Goal: Information Seeking & Learning: Find specific fact

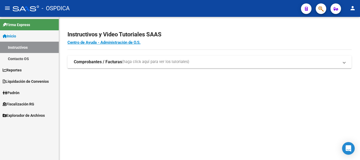
click at [22, 100] on link "Fiscalización RG" at bounding box center [29, 103] width 59 height 11
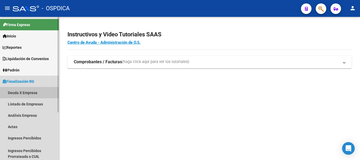
click at [20, 93] on link "Deuda X Empresa" at bounding box center [29, 92] width 59 height 11
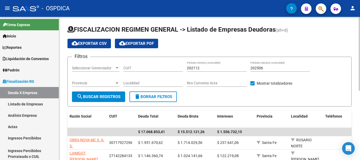
click at [355, 27] on div "FISCALIZACION REGIMEN GENERAL -> Listado de Empresas Deudoras (alt+d) cloud_dow…" at bounding box center [209, 158] width 301 height 283
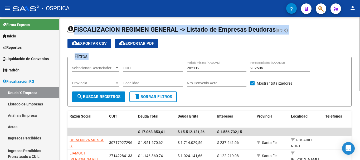
drag, startPoint x: 355, startPoint y: 27, endPoint x: 355, endPoint y: 37, distance: 9.8
click at [355, 37] on div "FISCALIZACION REGIMEN GENERAL -> Listado de Empresas Deudoras (alt+d) cloud_dow…" at bounding box center [209, 158] width 301 height 283
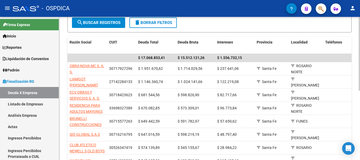
click at [360, 104] on div at bounding box center [359, 91] width 1 height 74
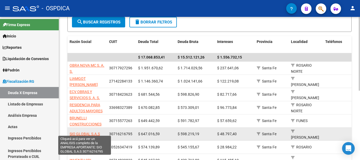
click at [81, 132] on span "SIO GLOBAL S.A.S" at bounding box center [85, 134] width 30 height 4
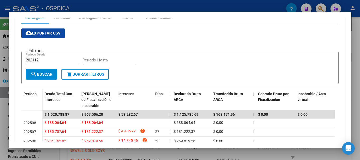
scroll to position [22, 0]
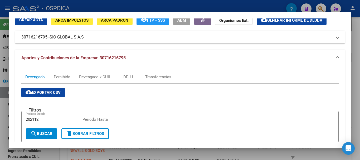
click at [122, 3] on div at bounding box center [180, 80] width 360 height 160
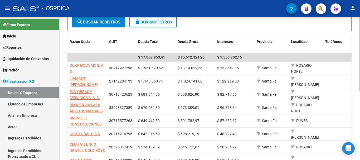
drag, startPoint x: 358, startPoint y: 82, endPoint x: 360, endPoint y: 79, distance: 3.8
click at [360, 79] on div "FISCALIZACION REGIMEN GENERAL -> Listado de Empresas Deudoras (alt+d) cloud_dow…" at bounding box center [210, 83] width 302 height 283
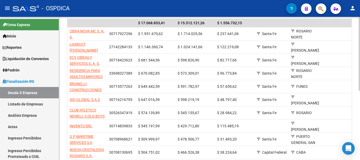
scroll to position [108, 0]
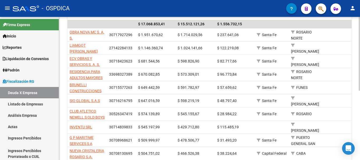
click at [360, 96] on div at bounding box center [359, 107] width 1 height 74
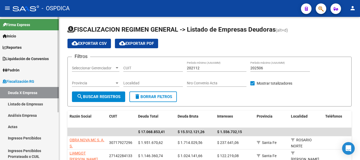
click at [31, 93] on link "Deuda X Empresa" at bounding box center [29, 92] width 59 height 11
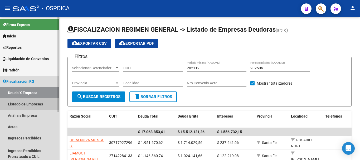
click at [41, 103] on link "Listado de Empresas" at bounding box center [29, 103] width 59 height 11
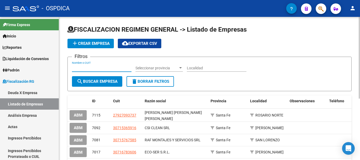
click at [78, 70] on input "Nombre o CUIT" at bounding box center [102, 68] width 60 height 4
paste input "30-61233508-3"
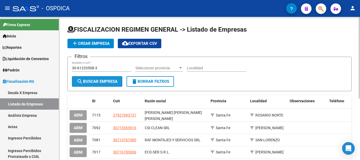
click at [102, 81] on span "search Buscar Empresa" at bounding box center [97, 81] width 41 height 5
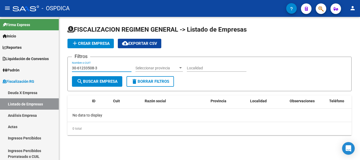
click at [106, 68] on input "30-61233508-3" at bounding box center [102, 68] width 60 height 4
click at [101, 67] on input "30-61233508-3" at bounding box center [102, 68] width 60 height 4
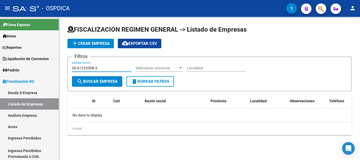
click at [101, 67] on input "30-61233508-3" at bounding box center [102, 68] width 60 height 4
paste input "ARENERA BAIGORRIA SRL"
type input "ARENERA BAIGORRIA SRL"
click at [108, 82] on span "search Buscar Empresa" at bounding box center [97, 81] width 41 height 5
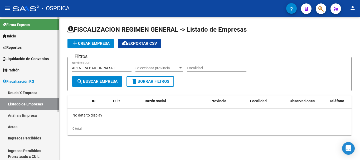
click at [28, 90] on link "Deuda X Empresa" at bounding box center [29, 92] width 59 height 11
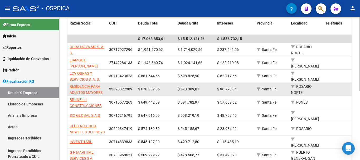
scroll to position [105, 0]
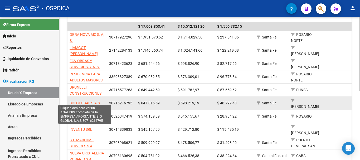
click at [86, 101] on span "SIO GLOBAL S.A.S" at bounding box center [85, 103] width 30 height 4
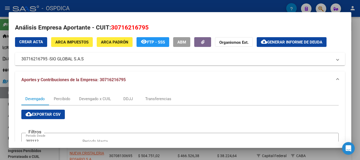
click at [47, 113] on span "cloud_download Exportar CSV" at bounding box center [43, 114] width 35 height 5
click at [51, 114] on span "cloud_download Exportar CSV" at bounding box center [43, 114] width 35 height 5
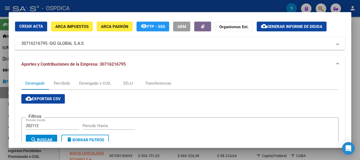
scroll to position [0, 0]
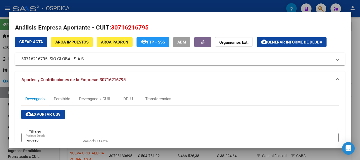
drag, startPoint x: 49, startPoint y: 59, endPoint x: 85, endPoint y: 58, distance: 35.4
click at [85, 58] on mat-panel-title "30716216795 - SIO GLOBAL S.A.S" at bounding box center [176, 59] width 311 height 6
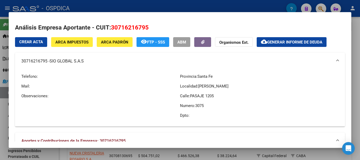
copy mat-panel-title "SIO GLOBAL S.A.S"
drag, startPoint x: 22, startPoint y: 61, endPoint x: 47, endPoint y: 64, distance: 25.3
click at [47, 64] on mat-panel-title "30716216795 - SIO GLOBAL S.A.S" at bounding box center [176, 61] width 311 height 6
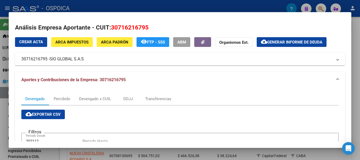
copy mat-panel-title "30716216795"
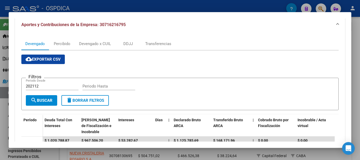
scroll to position [53, 0]
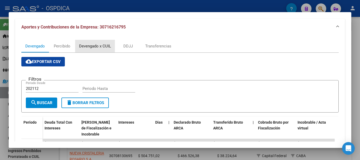
click at [94, 47] on div "Devengado x CUIL" at bounding box center [95, 46] width 32 height 6
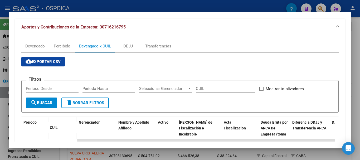
click at [34, 58] on button "cloud_download Exportar CSV" at bounding box center [43, 61] width 44 height 9
click at [38, 45] on div "Devengado" at bounding box center [35, 46] width 20 height 6
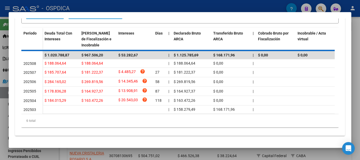
scroll to position [146, 0]
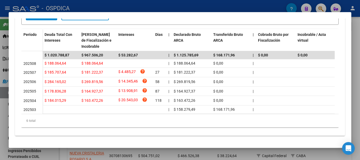
click at [355, 28] on div at bounding box center [180, 80] width 360 height 160
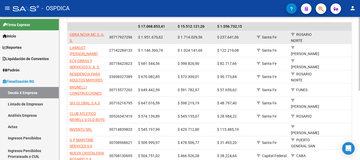
scroll to position [79, 0]
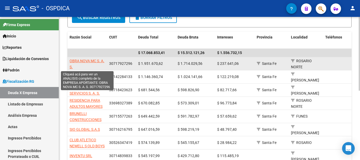
click at [85, 60] on span "OBRA NOVA MC S. A. S." at bounding box center [87, 64] width 35 height 10
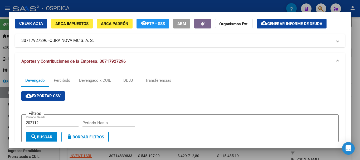
scroll to position [0, 0]
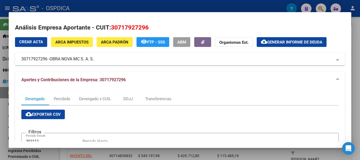
click at [51, 61] on span "OBRA NOVA MC S. A. S." at bounding box center [72, 59] width 44 height 6
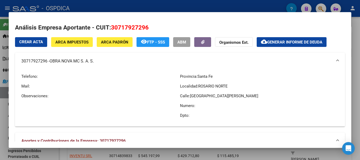
drag, startPoint x: 22, startPoint y: 62, endPoint x: 48, endPoint y: 64, distance: 26.2
click at [48, 64] on mat-panel-title "30717927296 - OBRA NOVA MC S. A. S." at bounding box center [176, 61] width 311 height 6
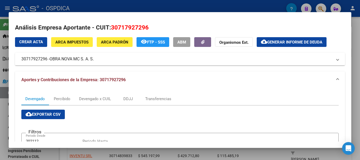
copy mat-panel-title "30717927296"
click at [355, 33] on div at bounding box center [180, 80] width 360 height 160
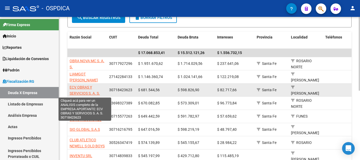
click at [81, 87] on span "ECV OBRAS Y SERVICIOS S. A. S." at bounding box center [85, 90] width 30 height 10
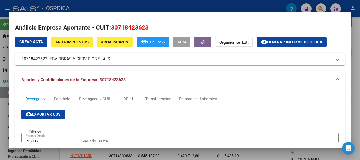
drag, startPoint x: 21, startPoint y: 58, endPoint x: 47, endPoint y: 60, distance: 27.0
click at [47, 60] on mat-expansion-panel-header "30718423623 - ECV OBRAS Y SERVICIOS S. A. S." at bounding box center [180, 59] width 330 height 13
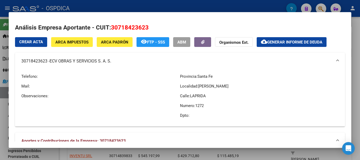
copy mat-panel-title "30718423623"
click at [344, 1] on div at bounding box center [180, 80] width 360 height 160
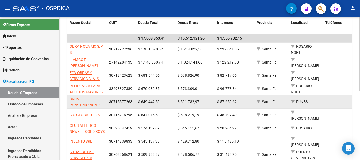
scroll to position [105, 0]
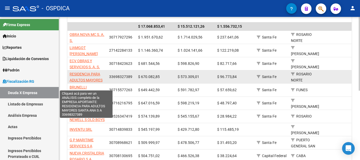
click at [82, 74] on span "RESIDENCIA PARA ADULTOS MAYORES SANTA ANA S A" at bounding box center [86, 80] width 33 height 16
type textarea "33698327389"
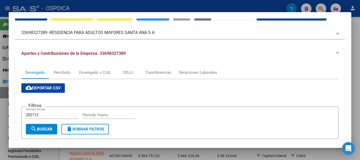
scroll to position [0, 0]
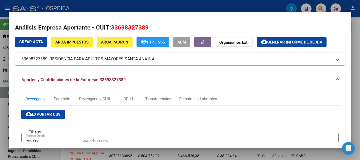
drag, startPoint x: 20, startPoint y: 60, endPoint x: 48, endPoint y: 60, distance: 27.4
click at [48, 60] on mat-expansion-panel-header "33698327389 - RESIDENCIA PARA ADULTOS MAYORES SANTA ANA S A" at bounding box center [180, 59] width 330 height 13
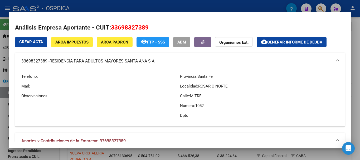
copy mat-panel-title "33698327389"
